Goal: Transaction & Acquisition: Obtain resource

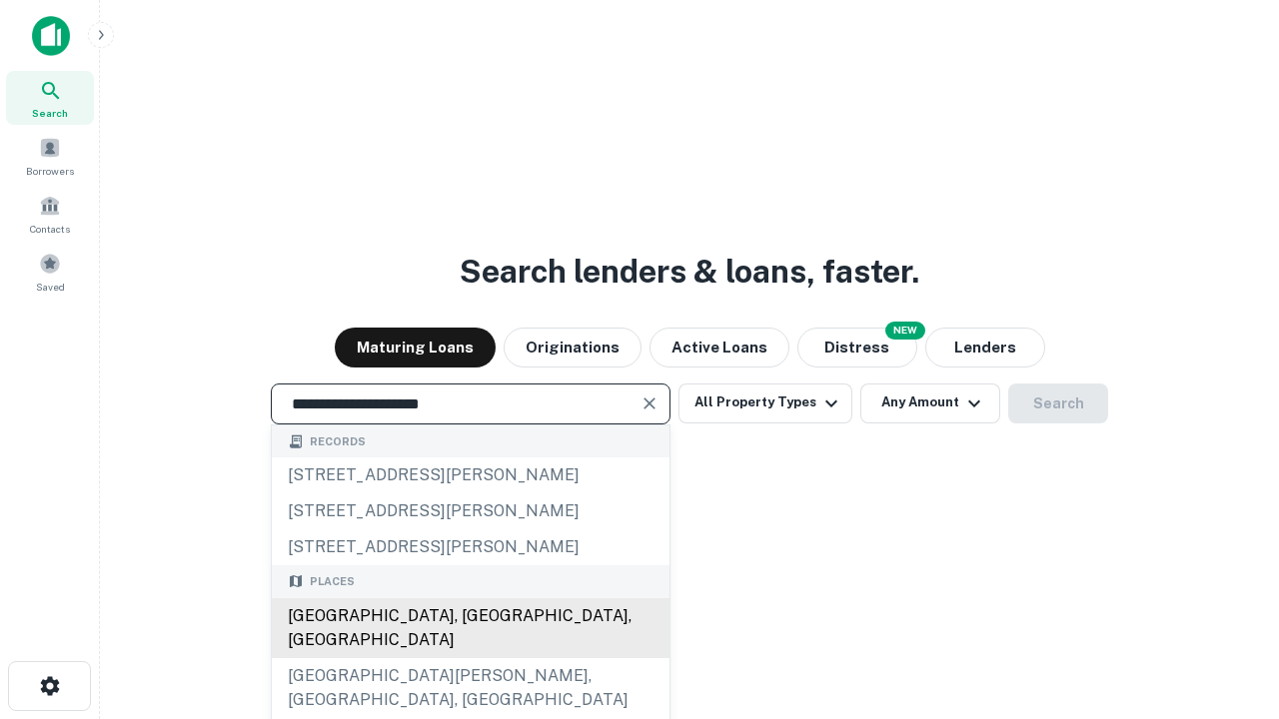
click at [470, 658] on div "Santa Monica, CA, USA" at bounding box center [471, 628] width 398 height 60
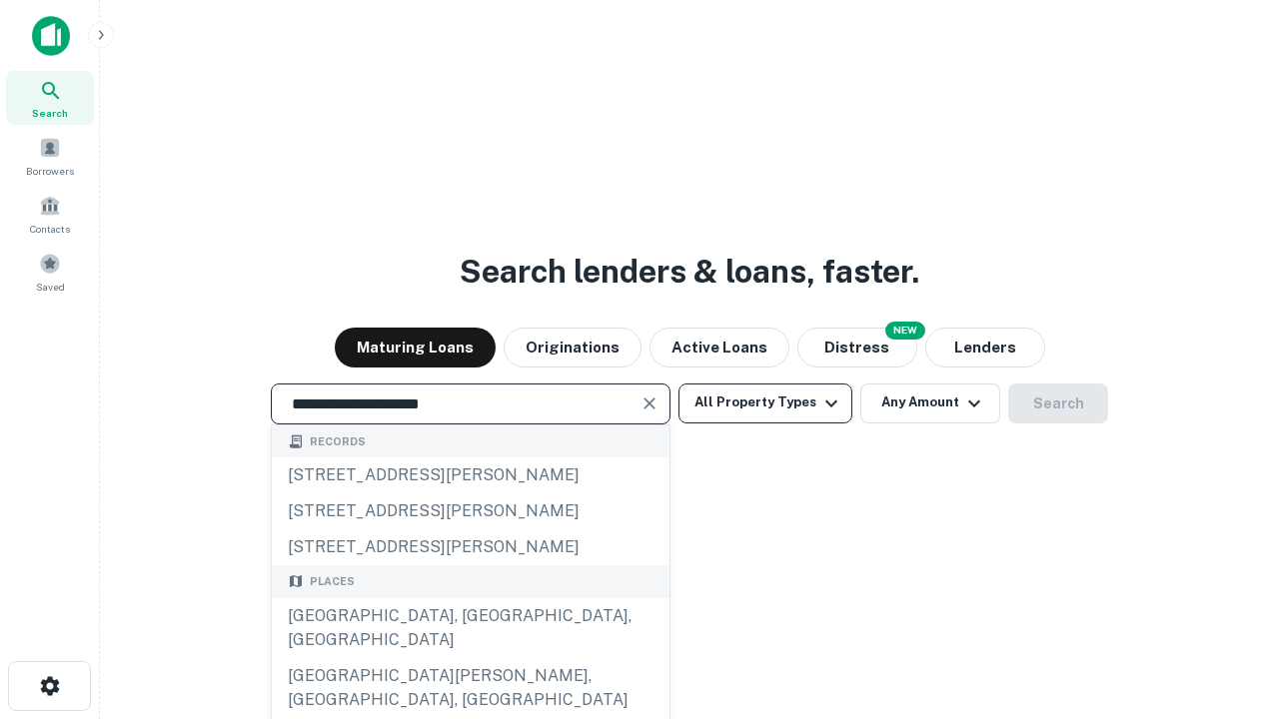
type input "**********"
click at [765, 403] on button "All Property Types" at bounding box center [765, 404] width 174 height 40
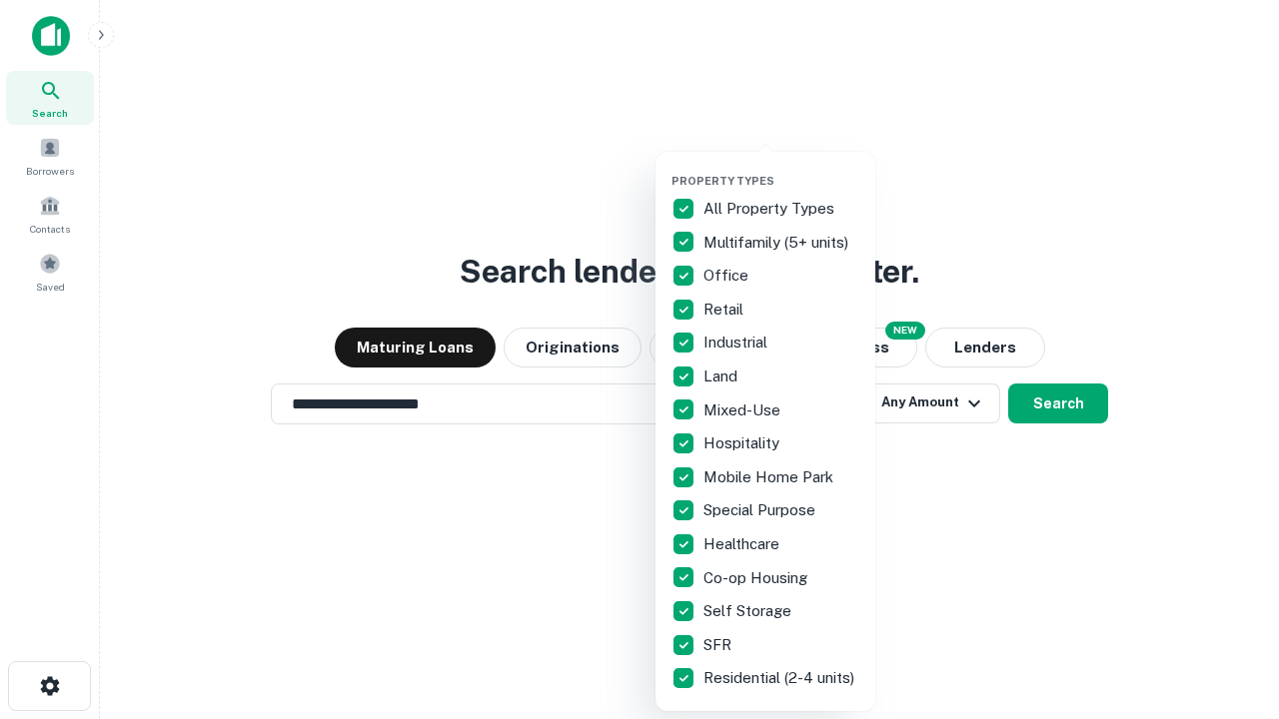
click at [781, 168] on button "button" at bounding box center [781, 168] width 220 height 1
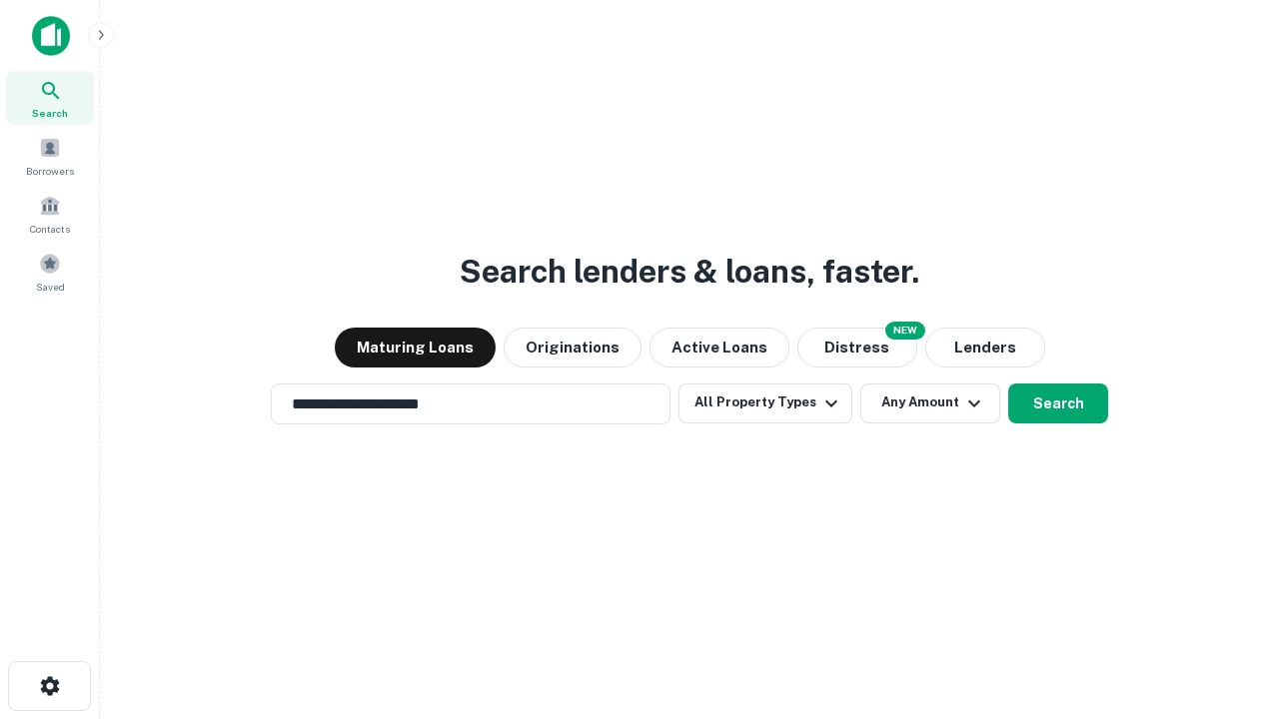
scroll to position [31, 0]
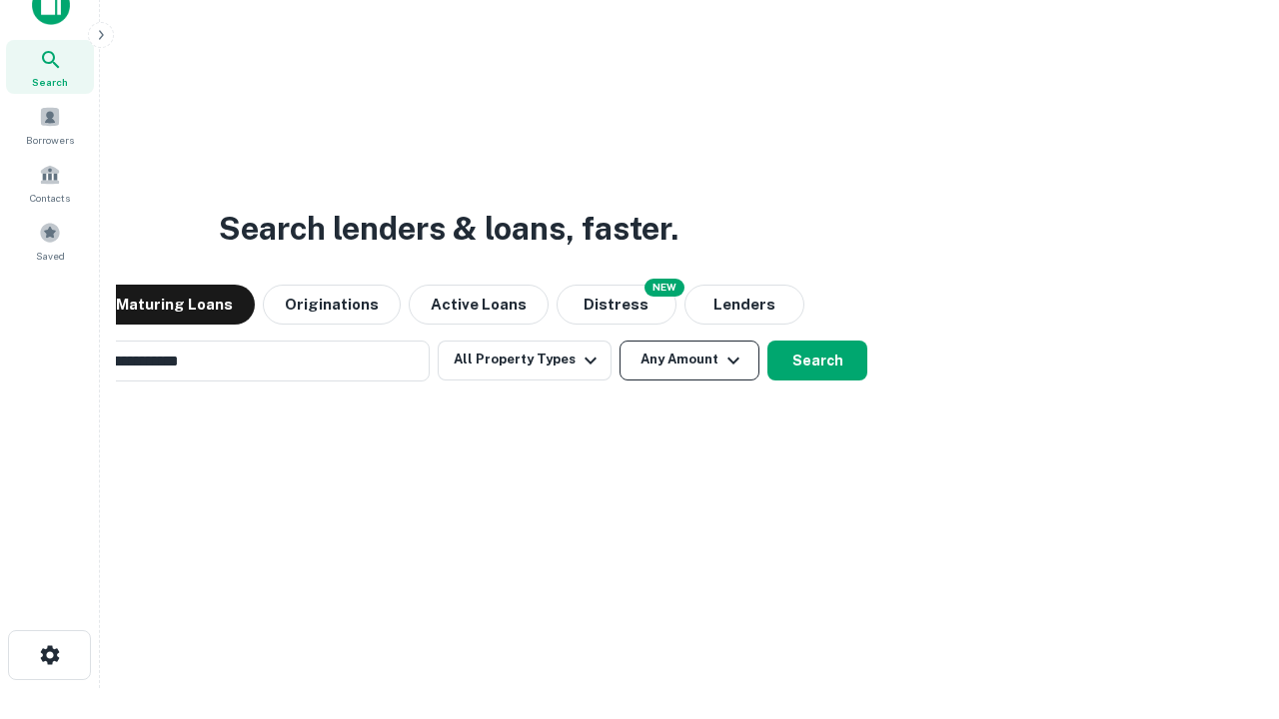
click at [619, 341] on button "Any Amount" at bounding box center [689, 361] width 140 height 40
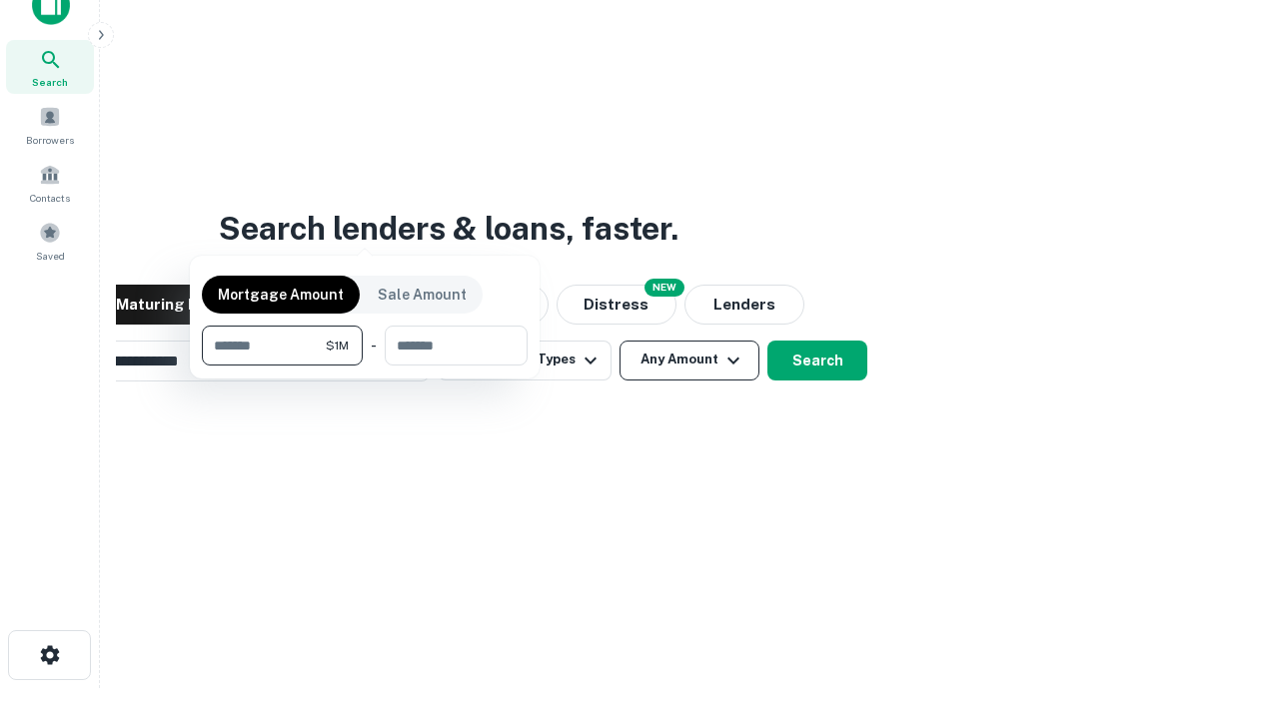
scroll to position [32, 0]
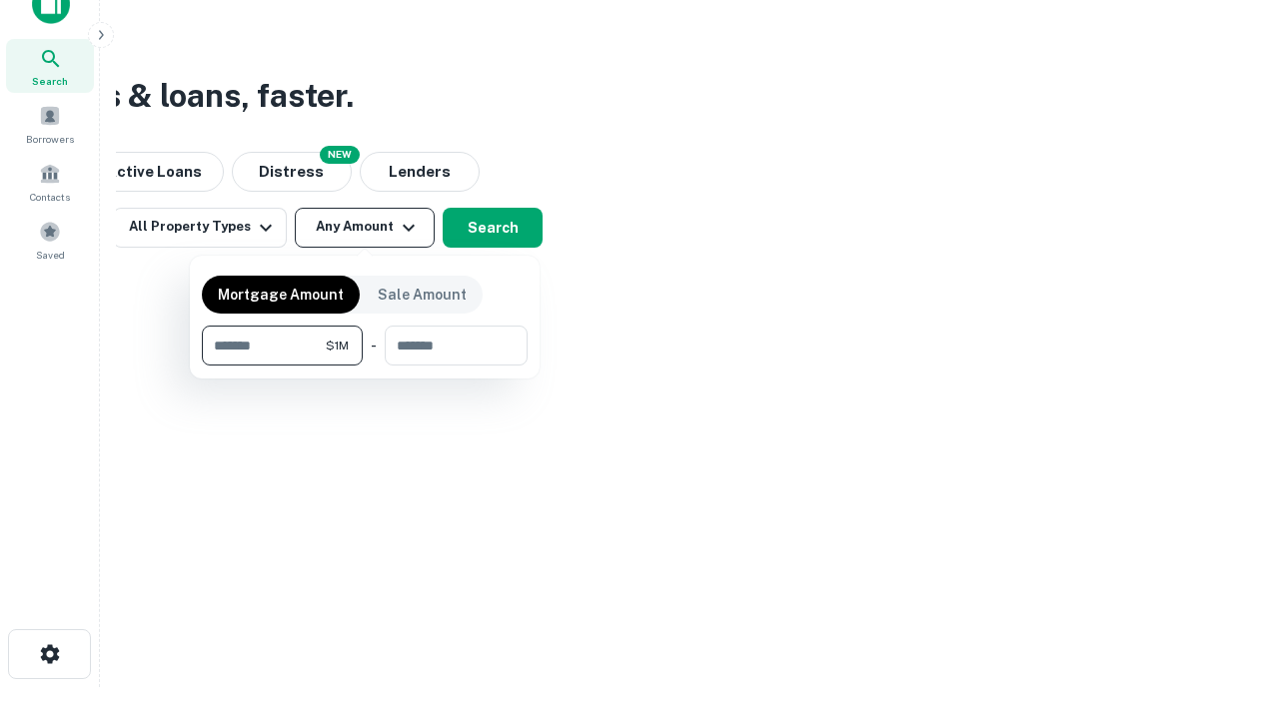
type input "*******"
click at [365, 366] on button "button" at bounding box center [365, 366] width 326 height 1
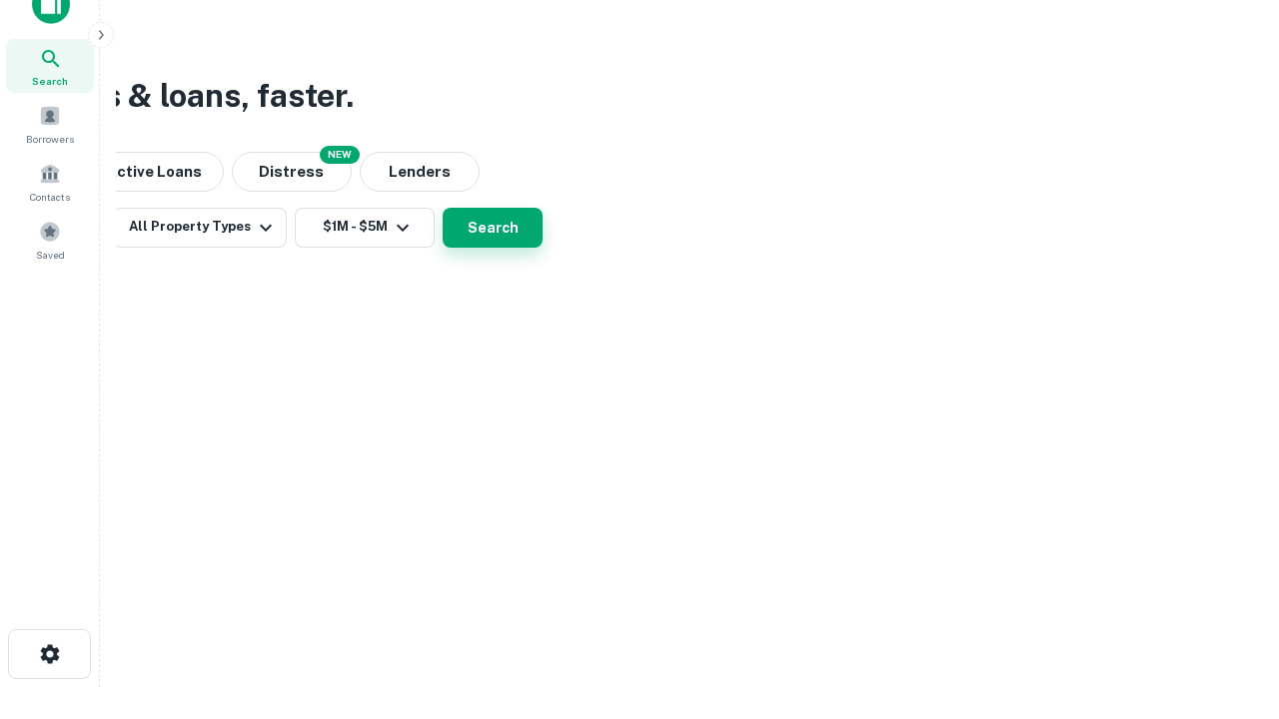
click at [542, 248] on button "Search" at bounding box center [493, 228] width 100 height 40
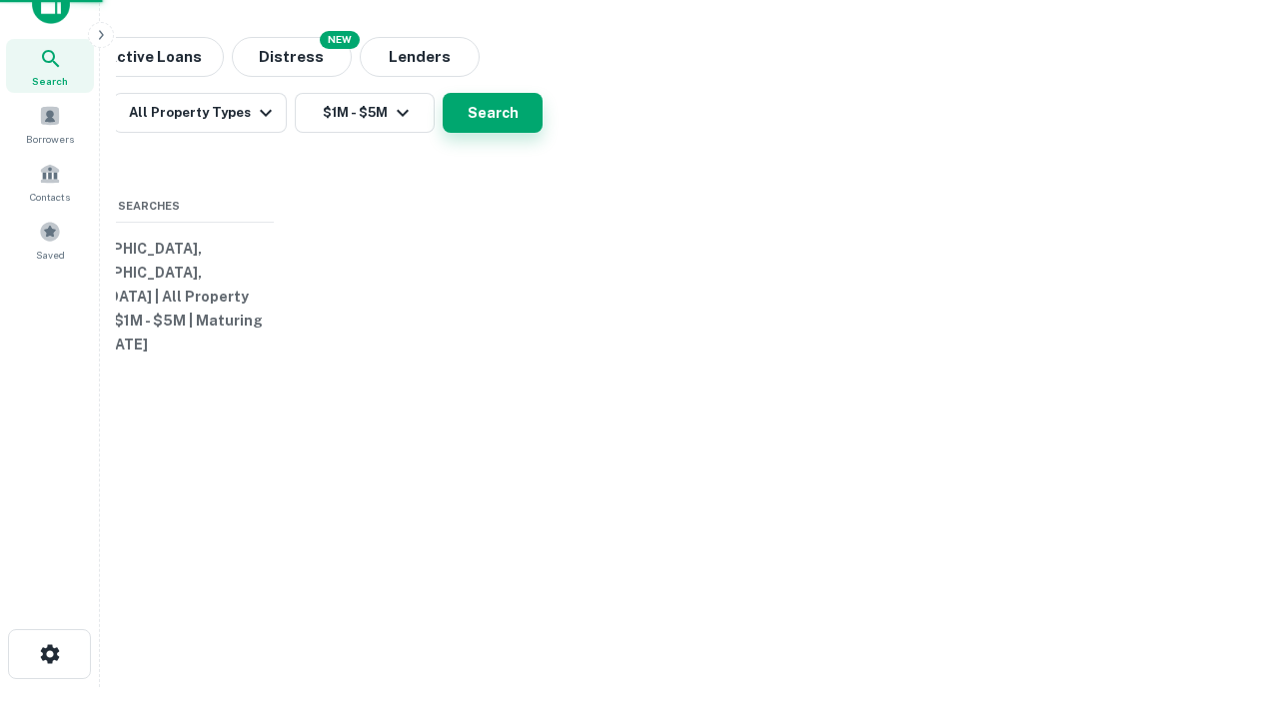
scroll to position [31, 0]
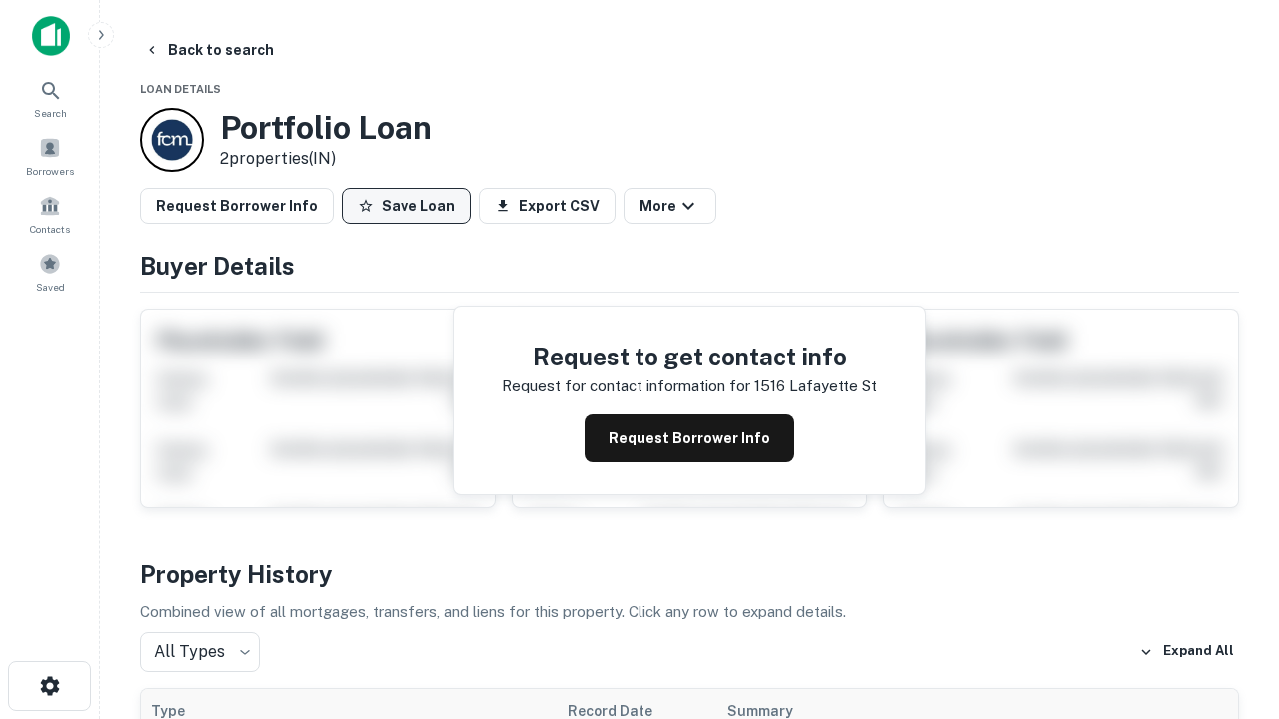
click at [406, 206] on button "Save Loan" at bounding box center [406, 206] width 129 height 36
click at [411, 206] on button "Loan Saved" at bounding box center [411, 206] width 138 height 36
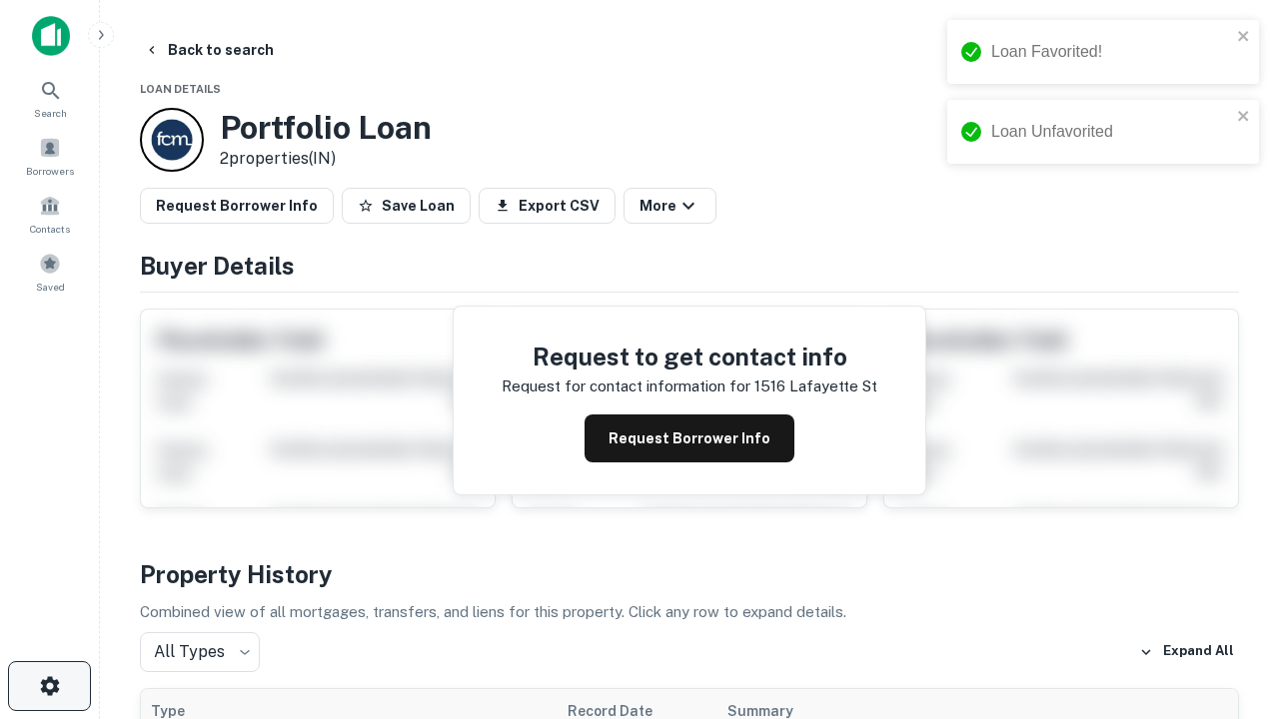
click at [49, 686] on icon "button" at bounding box center [50, 686] width 24 height 24
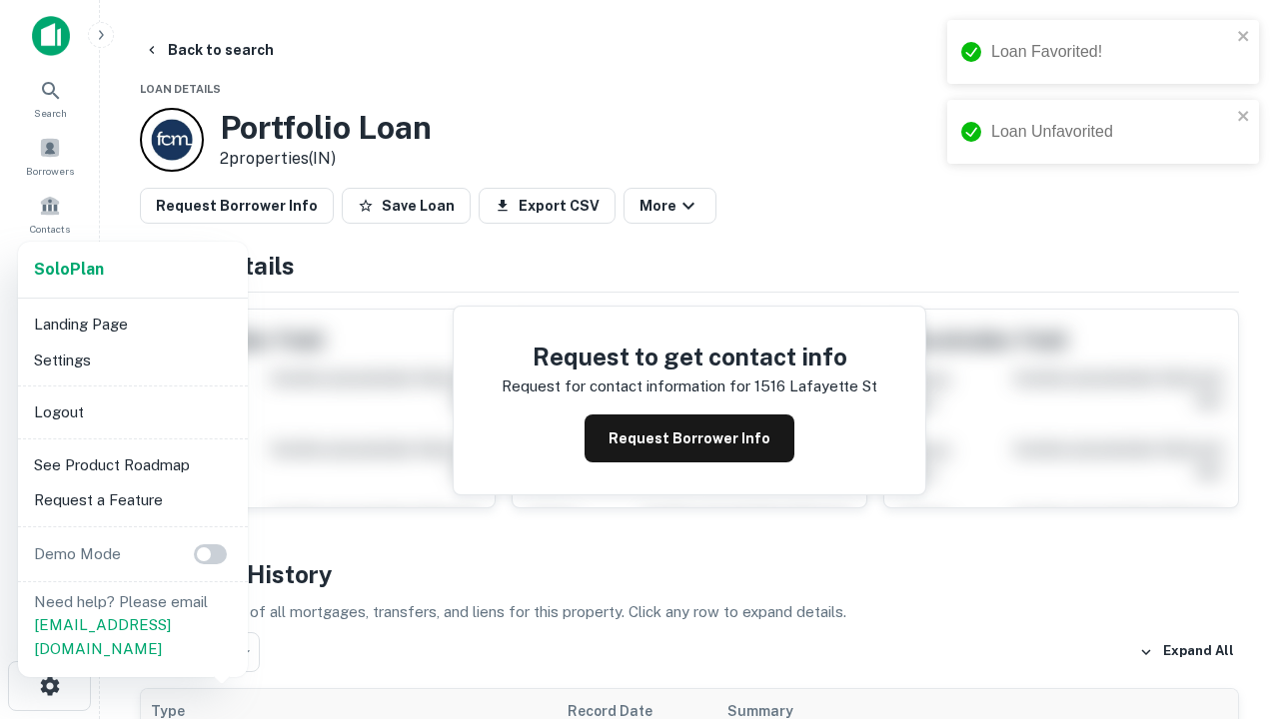
click at [132, 412] on li "Logout" at bounding box center [133, 413] width 214 height 36
